Goal: Transaction & Acquisition: Purchase product/service

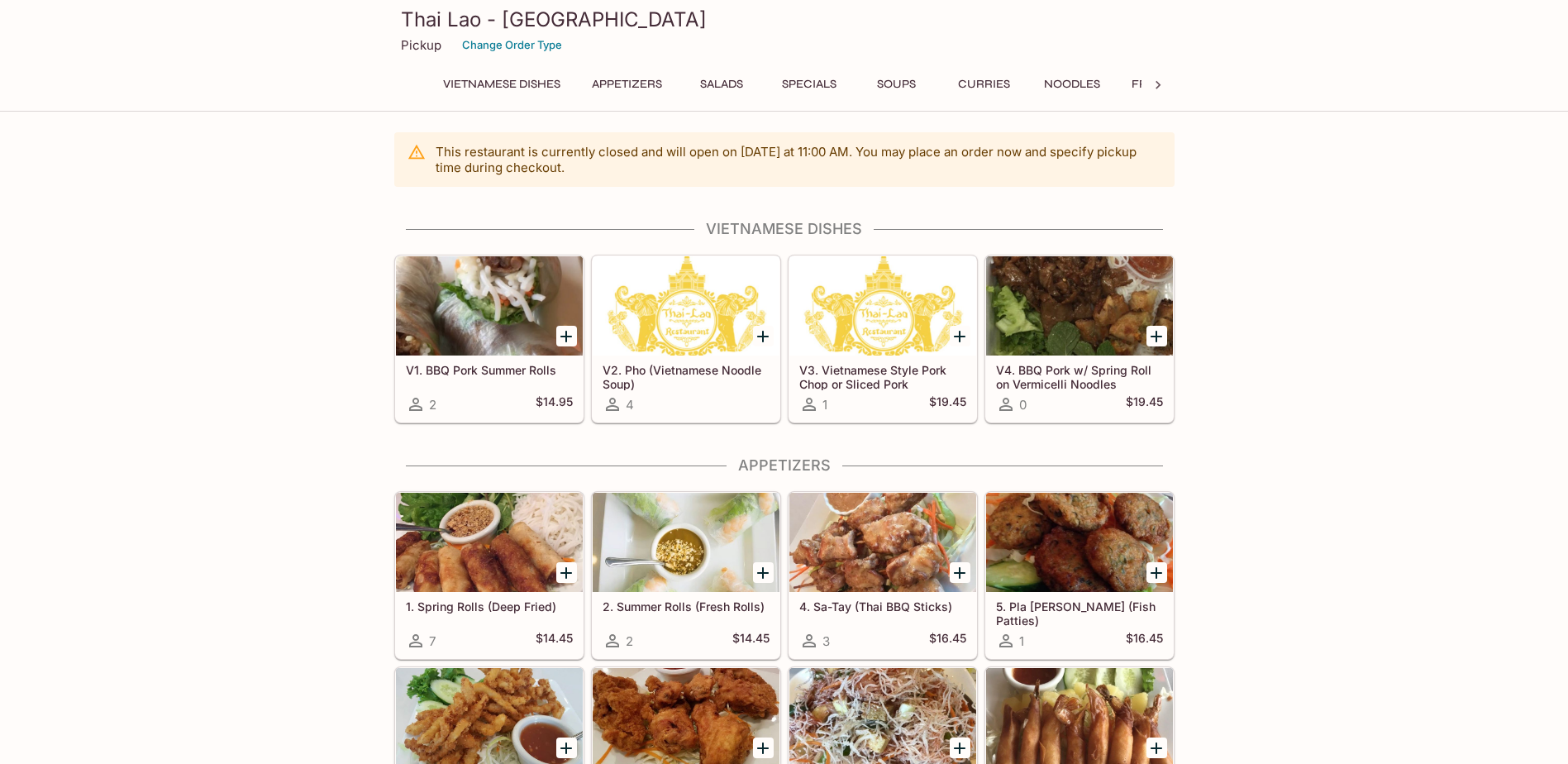
click at [721, 84] on button "Salads" at bounding box center [722, 84] width 74 height 23
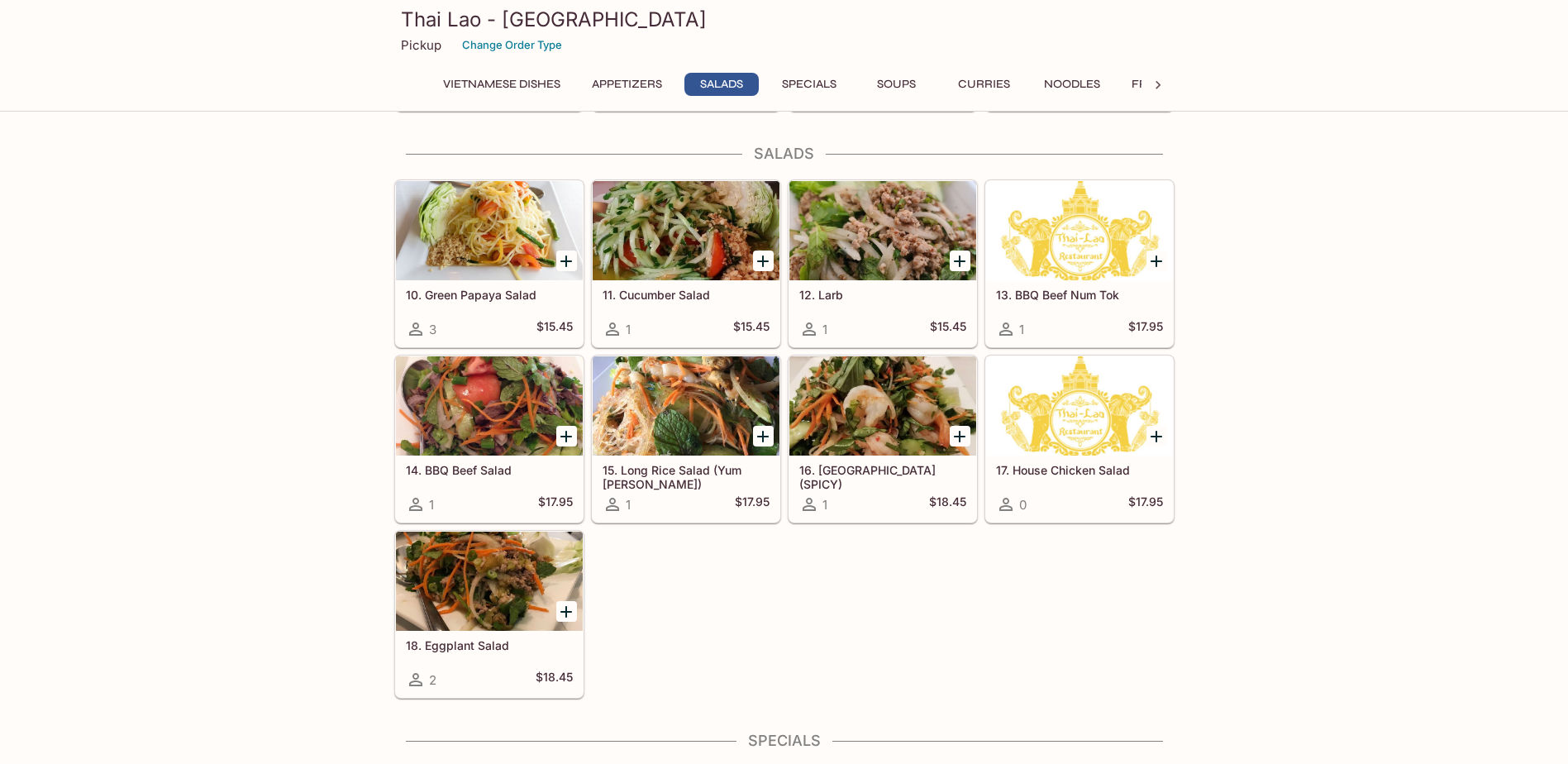
scroll to position [728, 0]
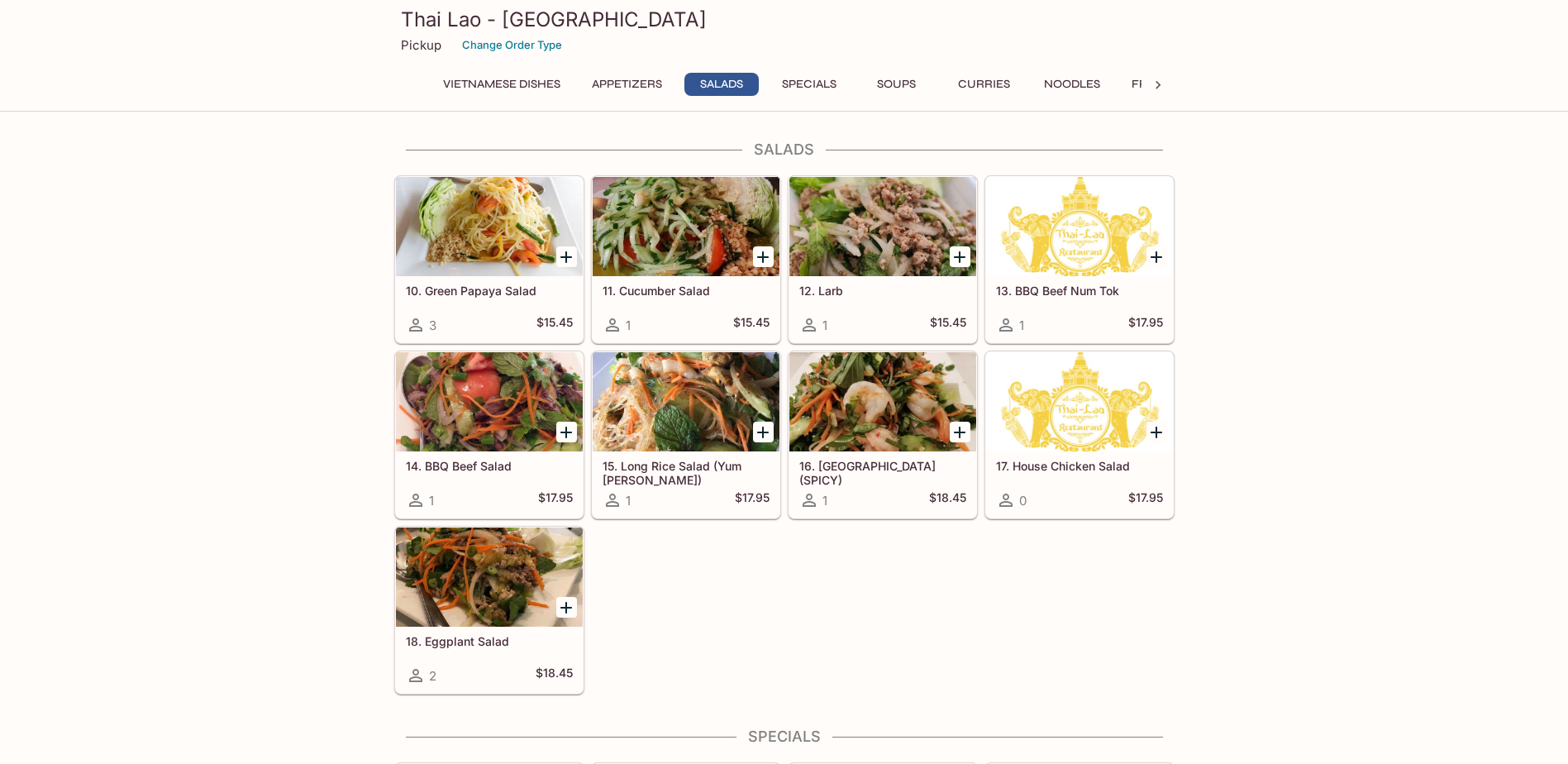
click at [490, 87] on button "Vietnamese Dishes" at bounding box center [502, 84] width 135 height 23
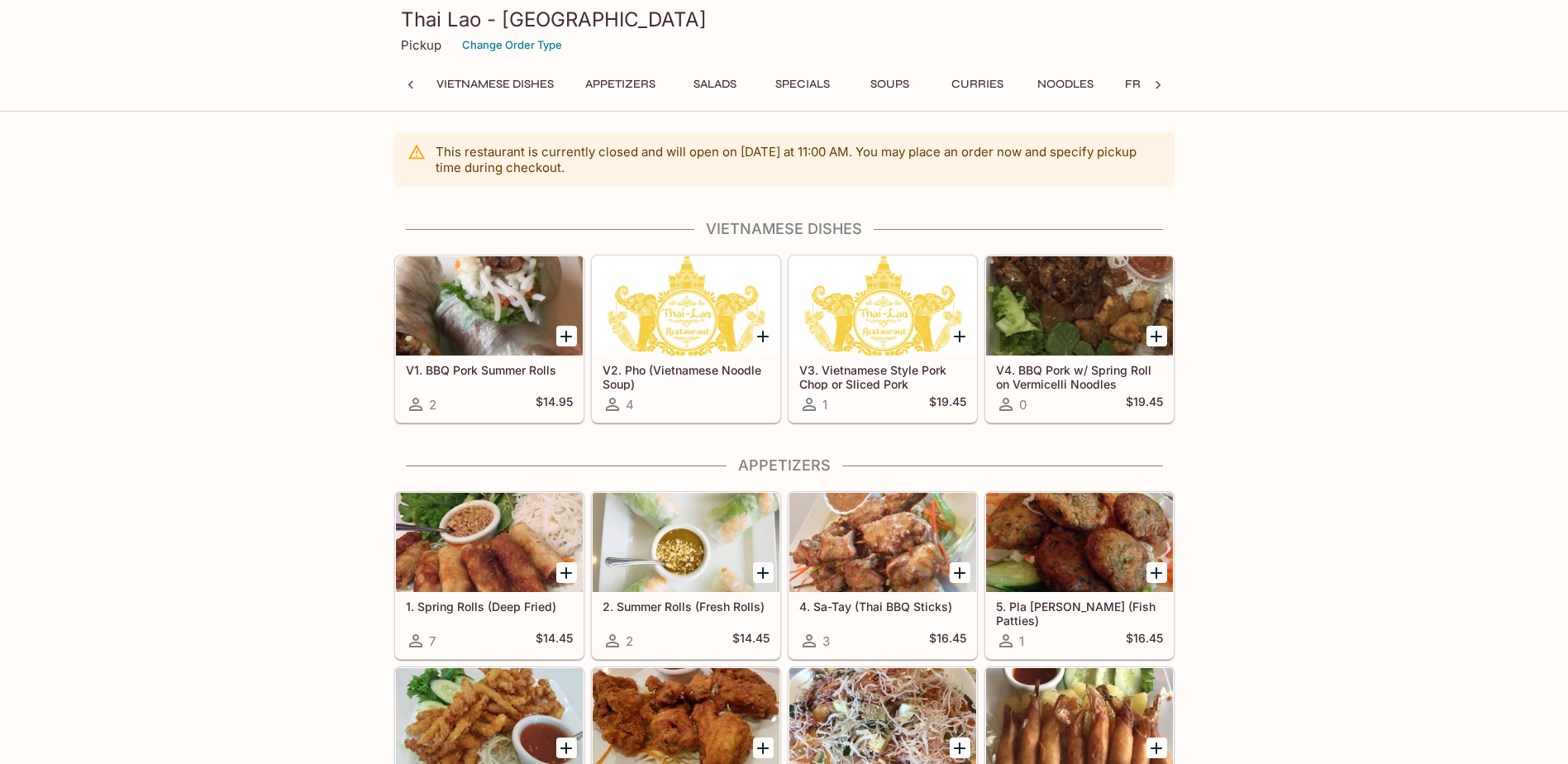
scroll to position [1763, 0]
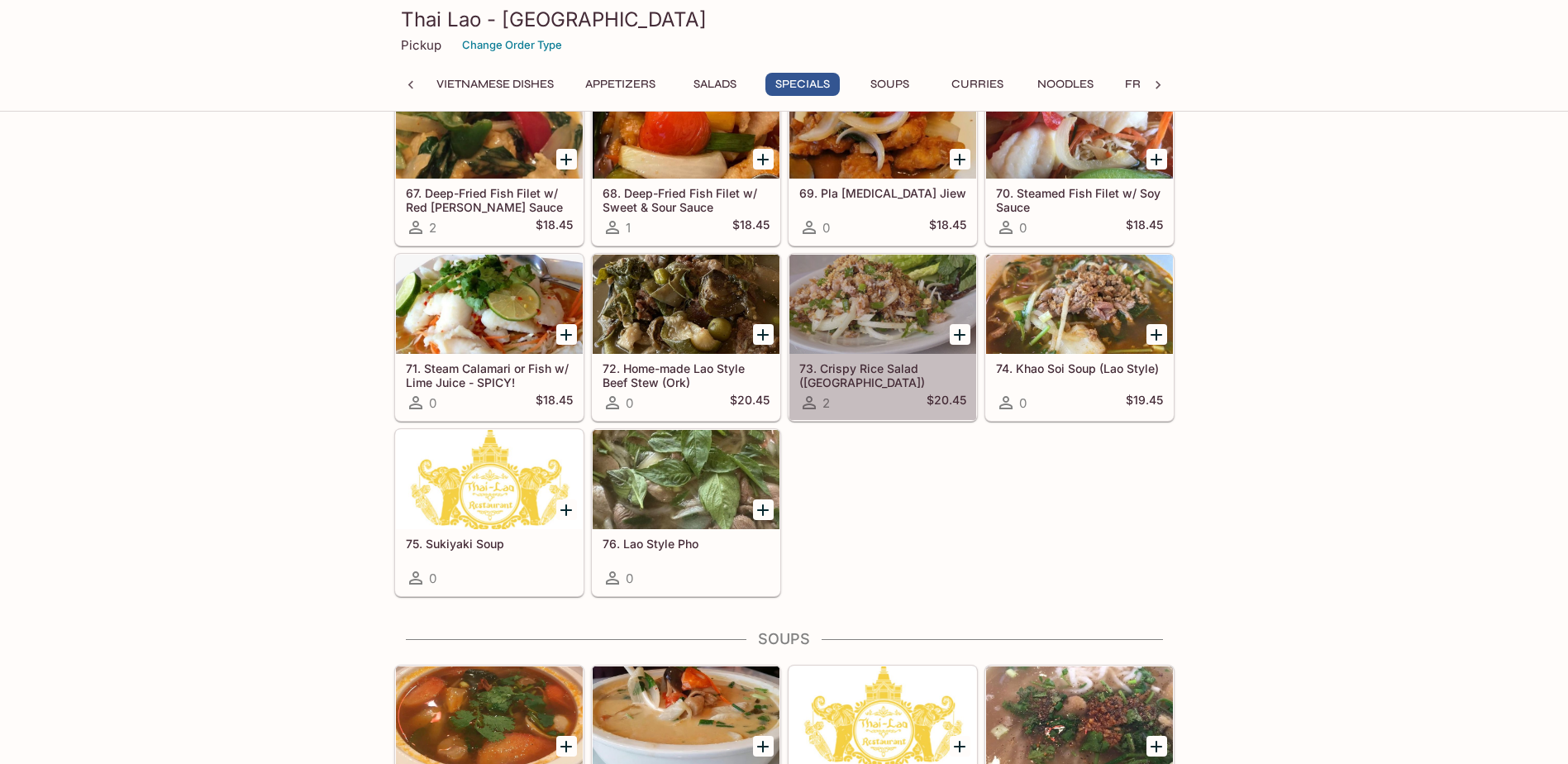
click at [880, 370] on h5 "73. Crispy Rice Salad ([GEOGRAPHIC_DATA])" at bounding box center [882, 374] width 167 height 27
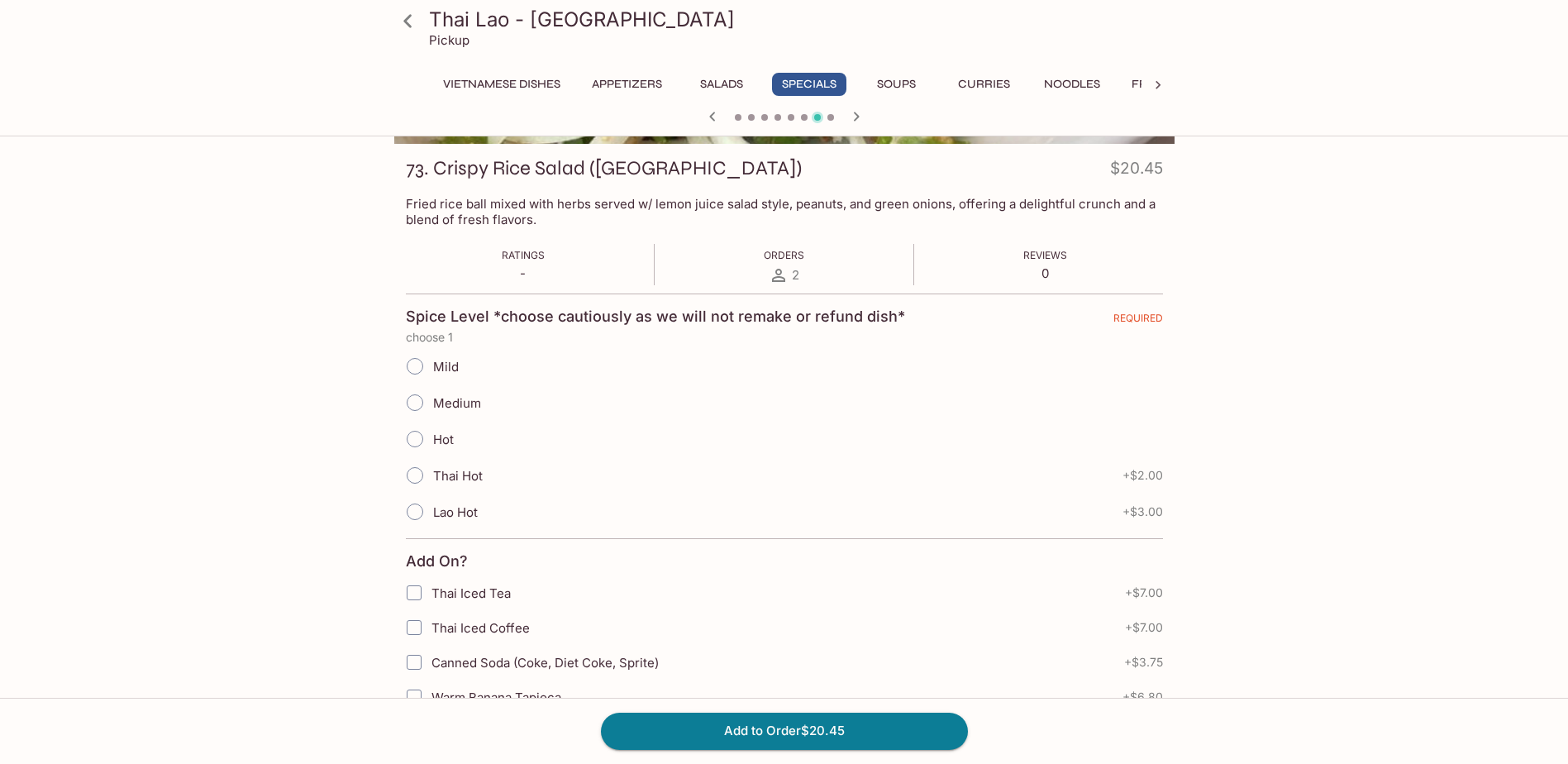
scroll to position [248, 0]
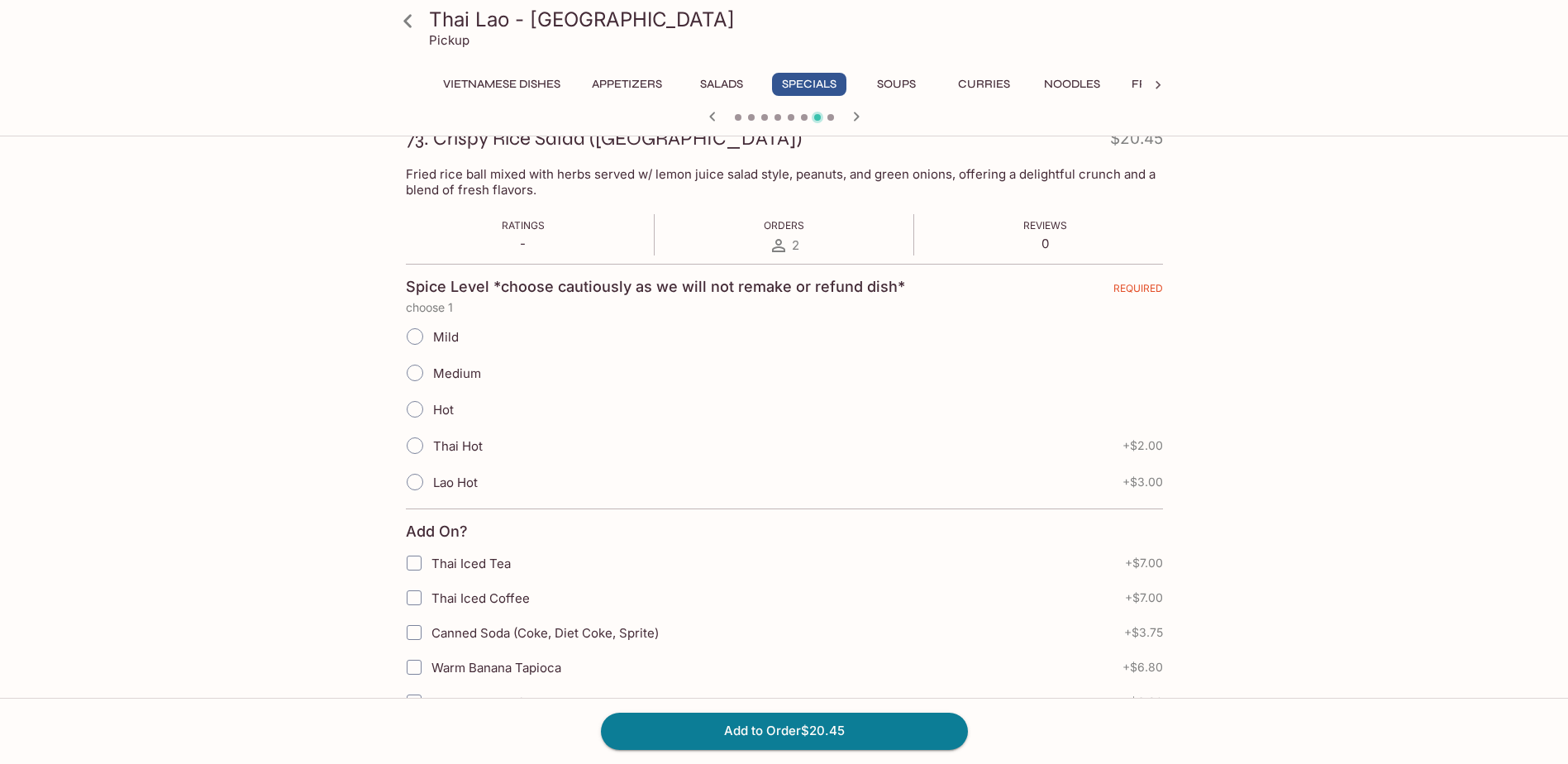
click at [457, 377] on span "Medium" at bounding box center [457, 373] width 48 height 16
click at [432, 377] on input "Medium" at bounding box center [414, 372] width 34 height 34
radio input "true"
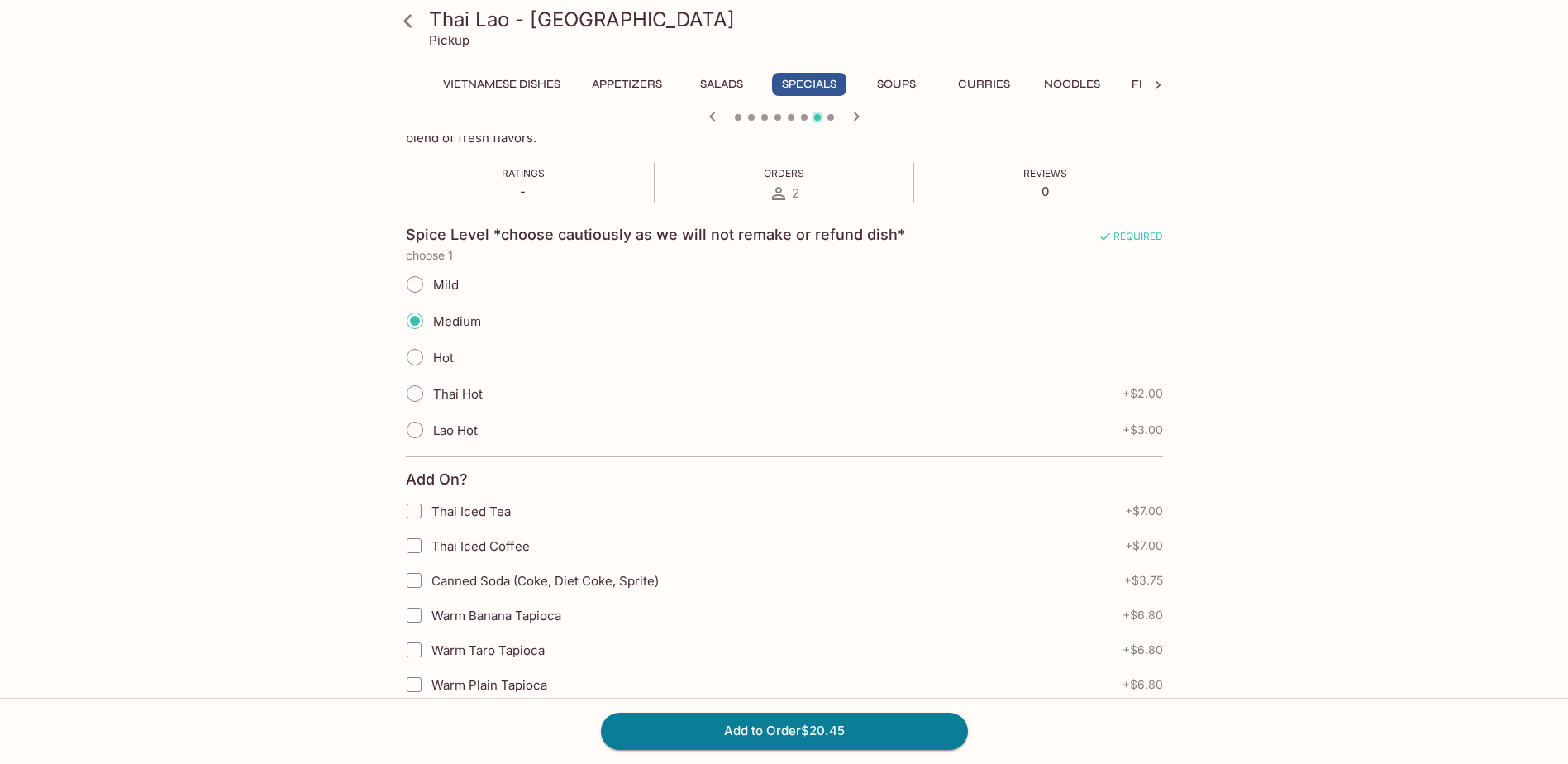
scroll to position [0, 0]
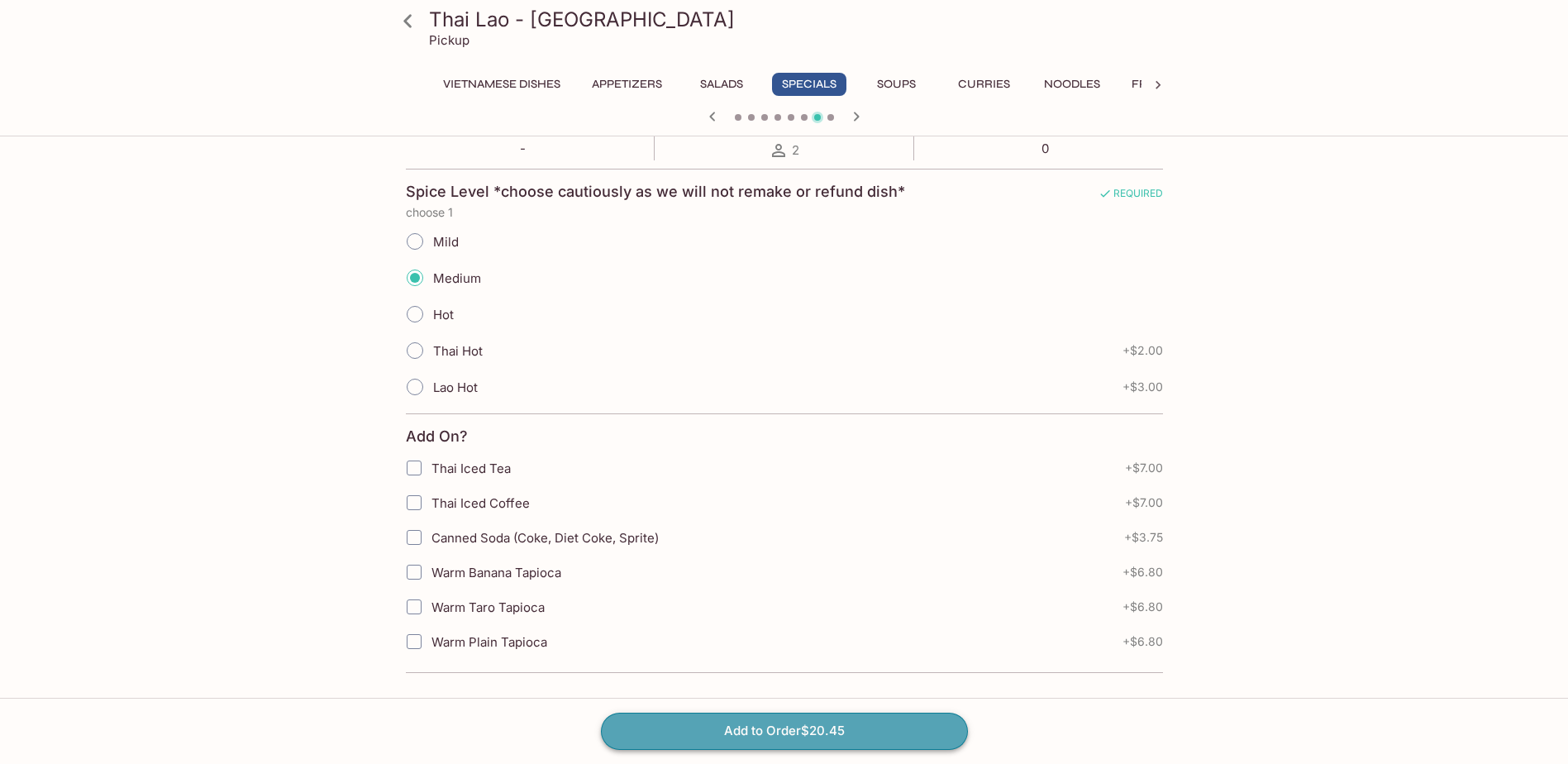
click at [798, 746] on button "Add to Order $20.45" at bounding box center [784, 731] width 366 height 36
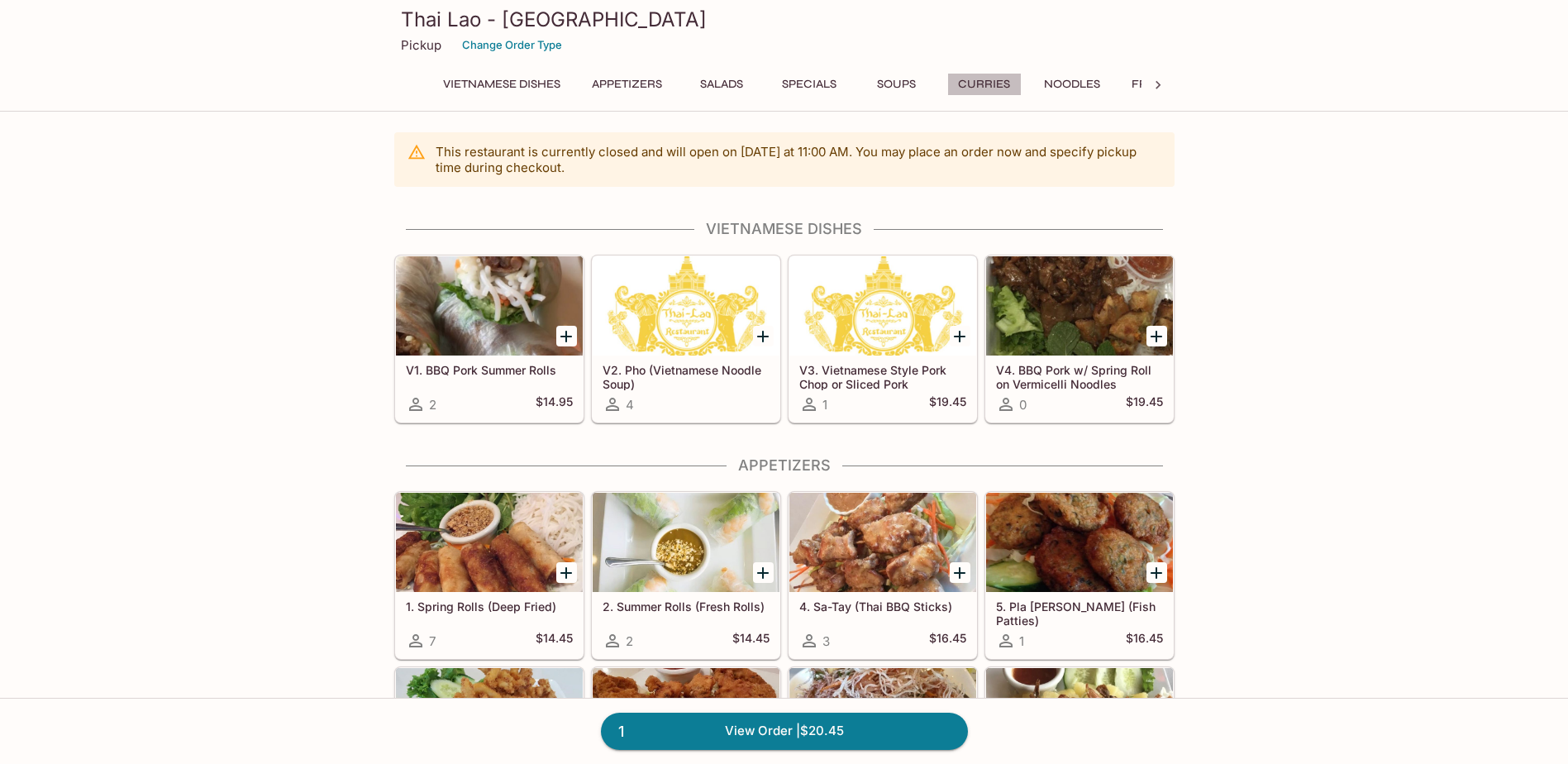
click at [986, 87] on button "Curries" at bounding box center [984, 84] width 74 height 23
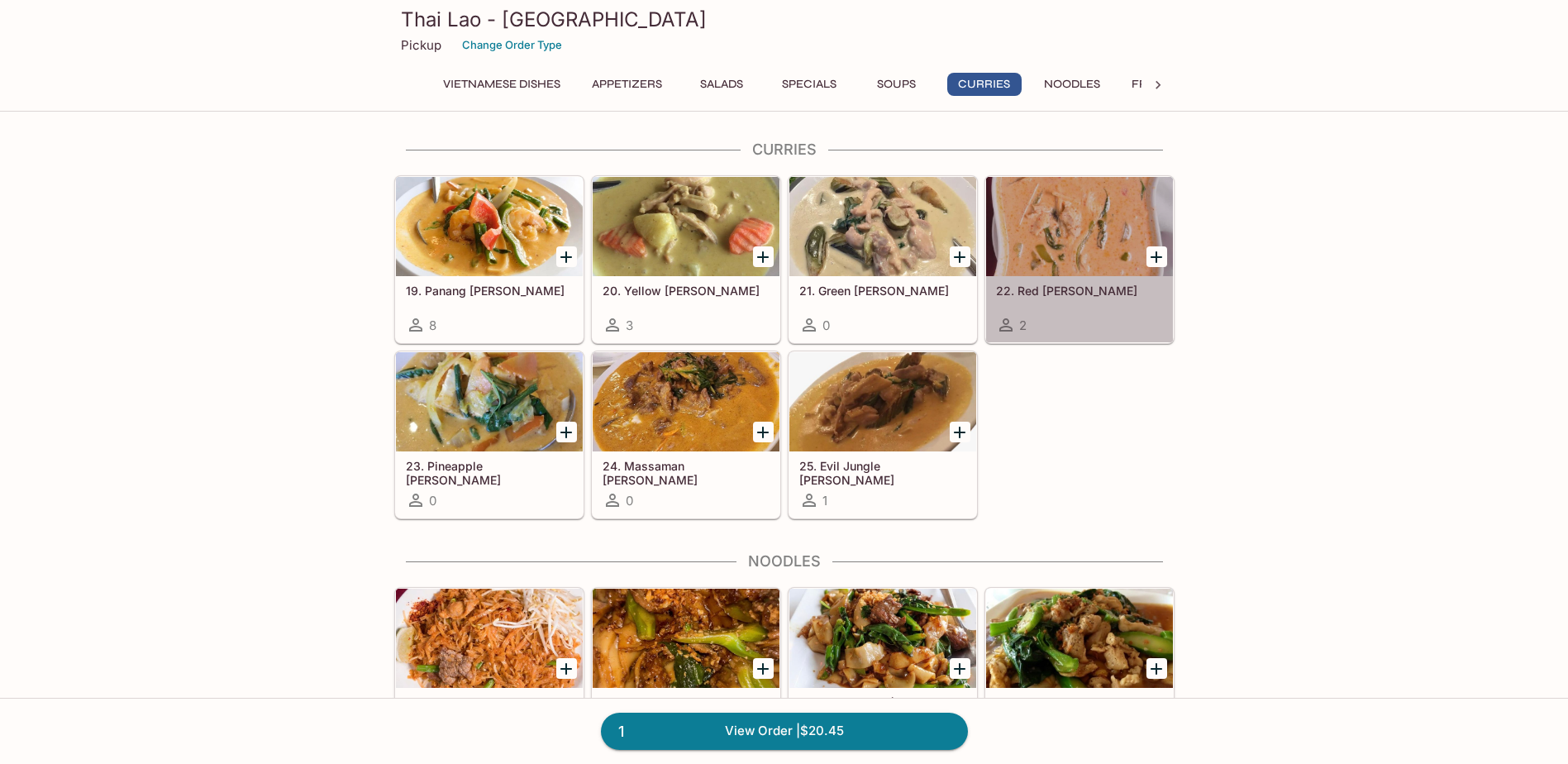
click at [1052, 305] on div "22. Red [PERSON_NAME] 2" at bounding box center [1079, 309] width 186 height 66
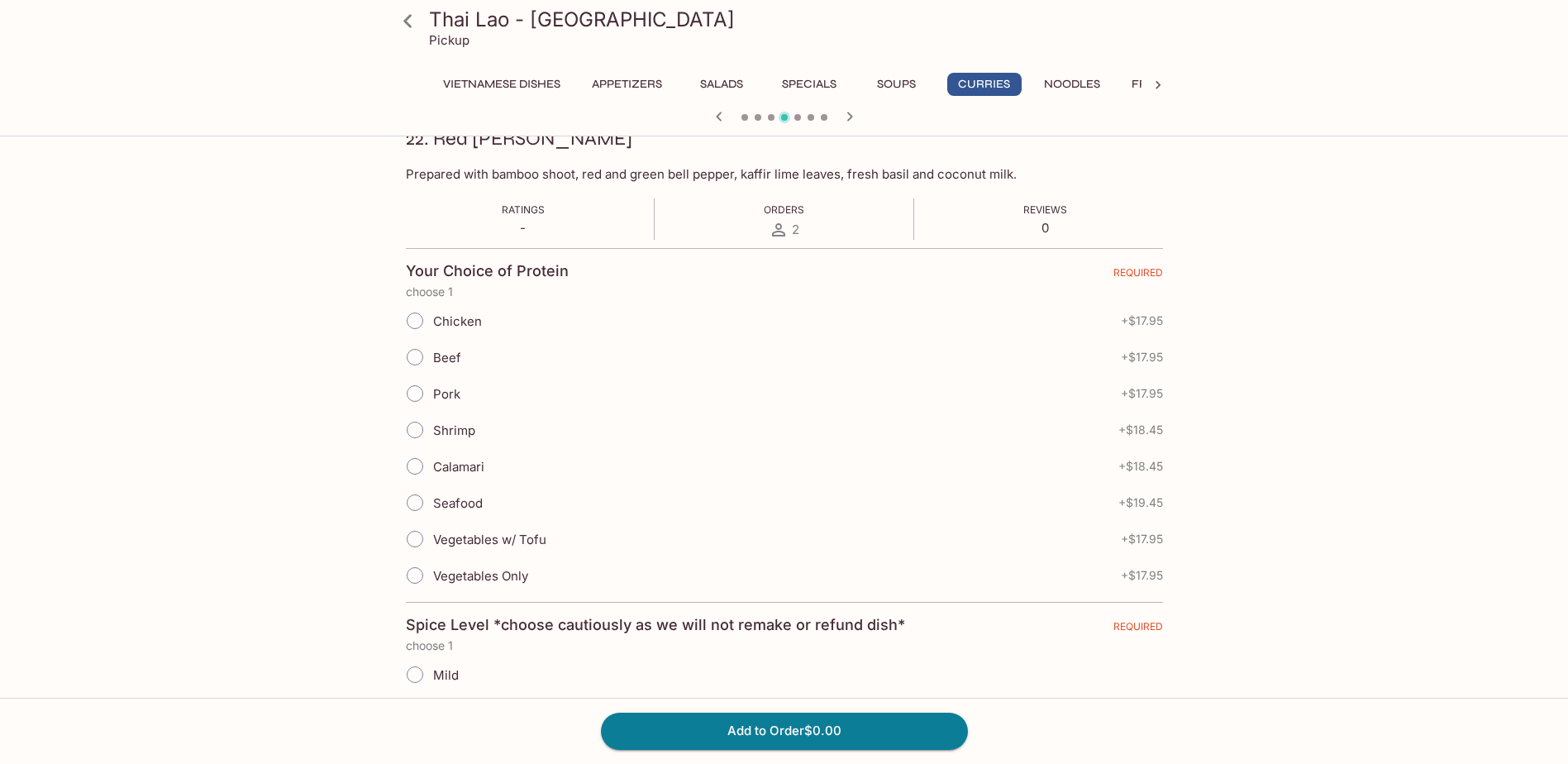
click at [1336, 390] on div "Thai Lao - Pearl City Pickup Vietnamese Dishes Appetizers Salads Specials Soups…" at bounding box center [784, 277] width 1568 height 764
